Goal: Navigation & Orientation: Find specific page/section

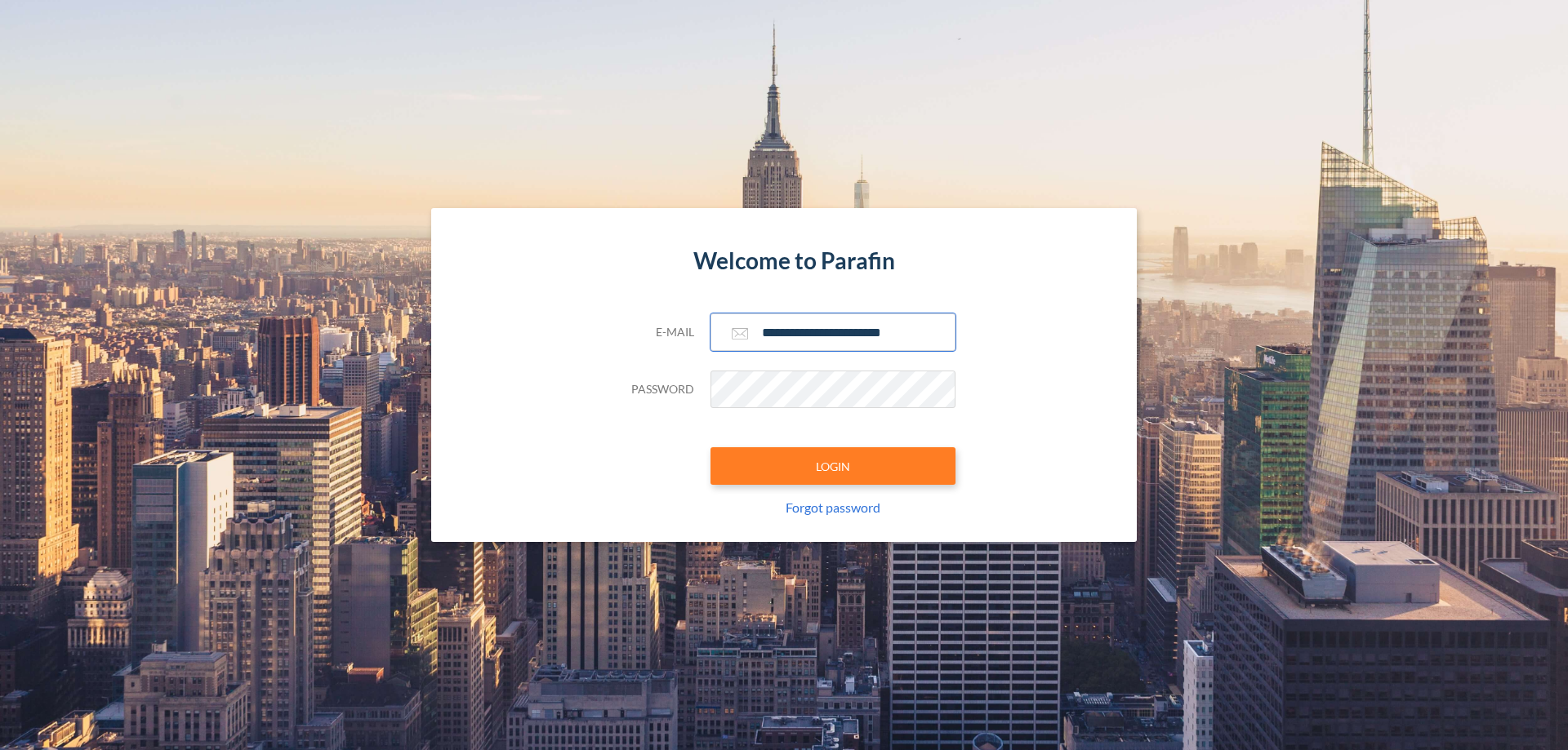
type input "**********"
click at [833, 466] on button "LOGIN" at bounding box center [833, 466] width 245 height 38
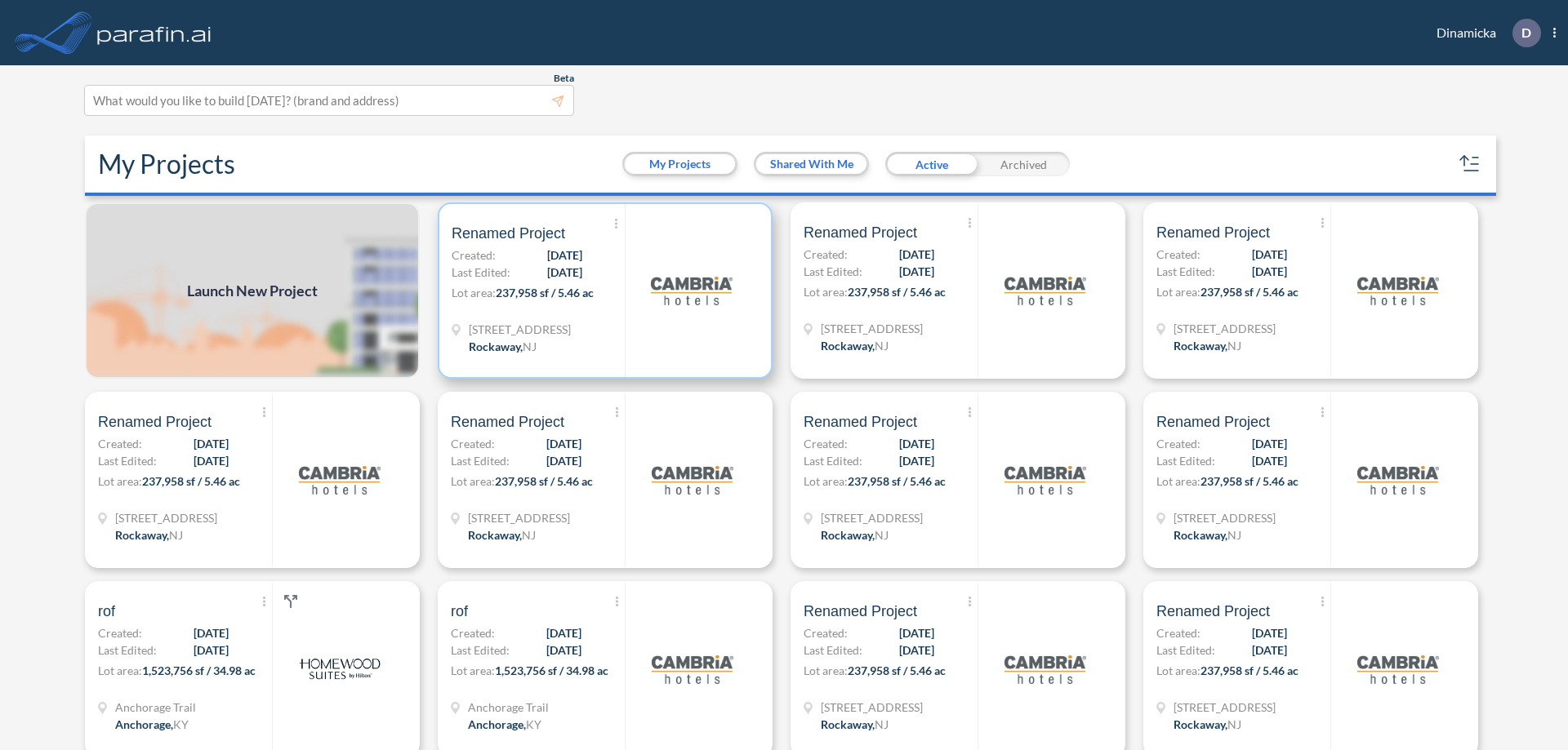
scroll to position [4, 0]
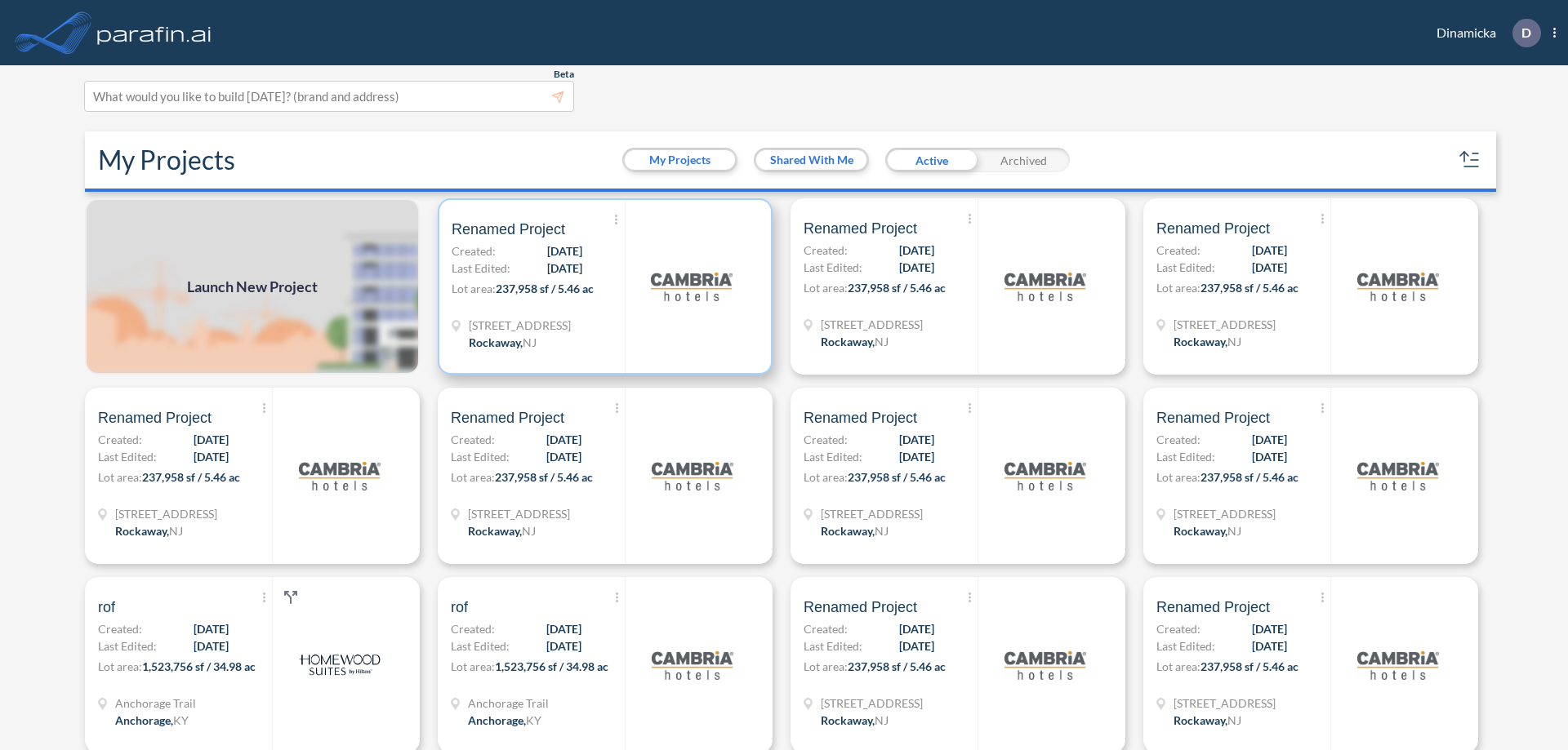
click at [602, 286] on p "Lot area: 237,958 sf / 5.46 ac" at bounding box center [538, 292] width 173 height 24
